Goal: Task Accomplishment & Management: Manage account settings

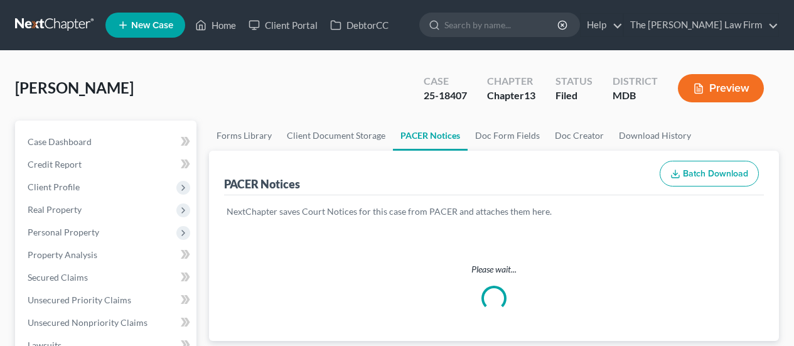
scroll to position [377, 0]
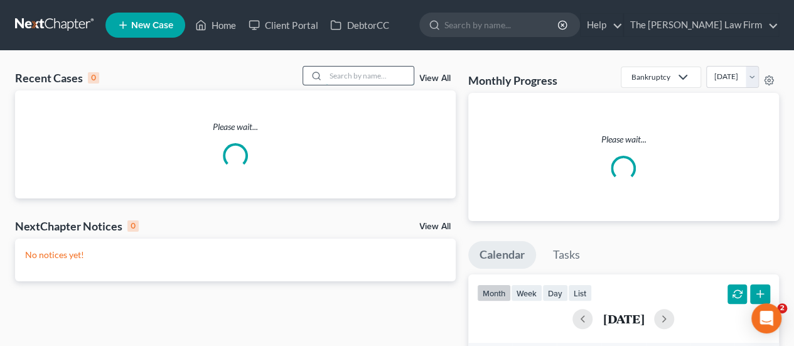
click at [385, 78] on input "search" at bounding box center [370, 76] width 88 height 18
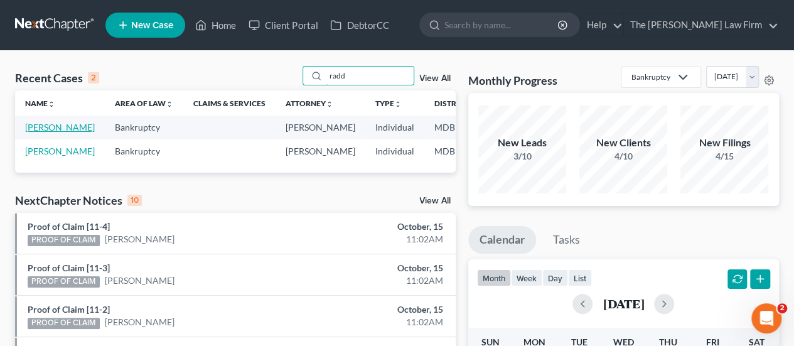
type input "radd"
click at [39, 127] on link "[PERSON_NAME]" at bounding box center [60, 127] width 70 height 11
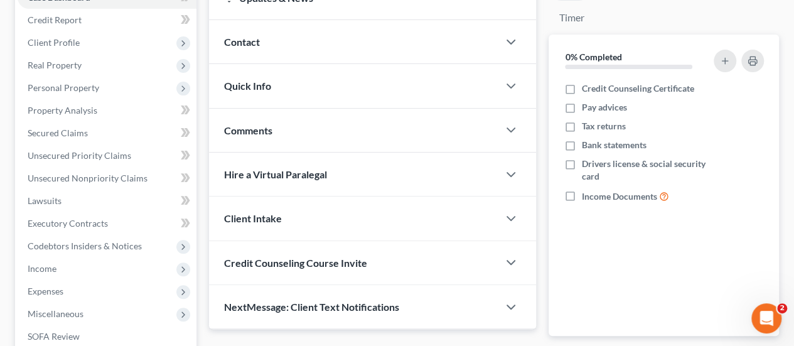
scroll to position [164, 0]
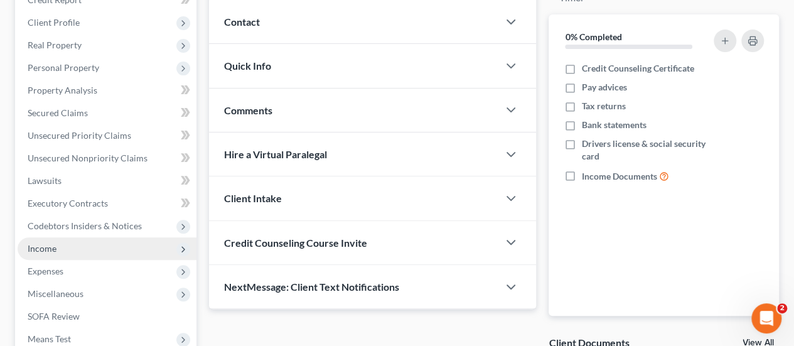
click at [42, 249] on span "Income" at bounding box center [42, 248] width 29 height 11
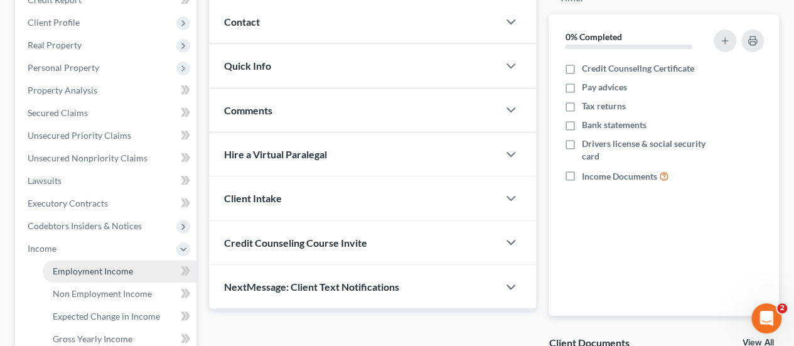
click at [57, 276] on link "Employment Income" at bounding box center [120, 271] width 154 height 23
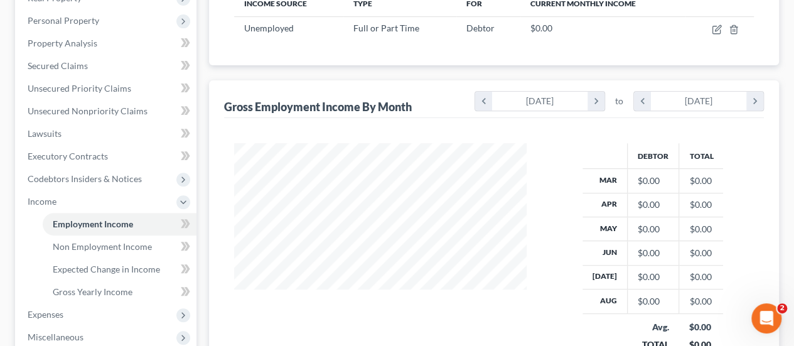
scroll to position [216, 0]
